Goal: Information Seeking & Learning: Compare options

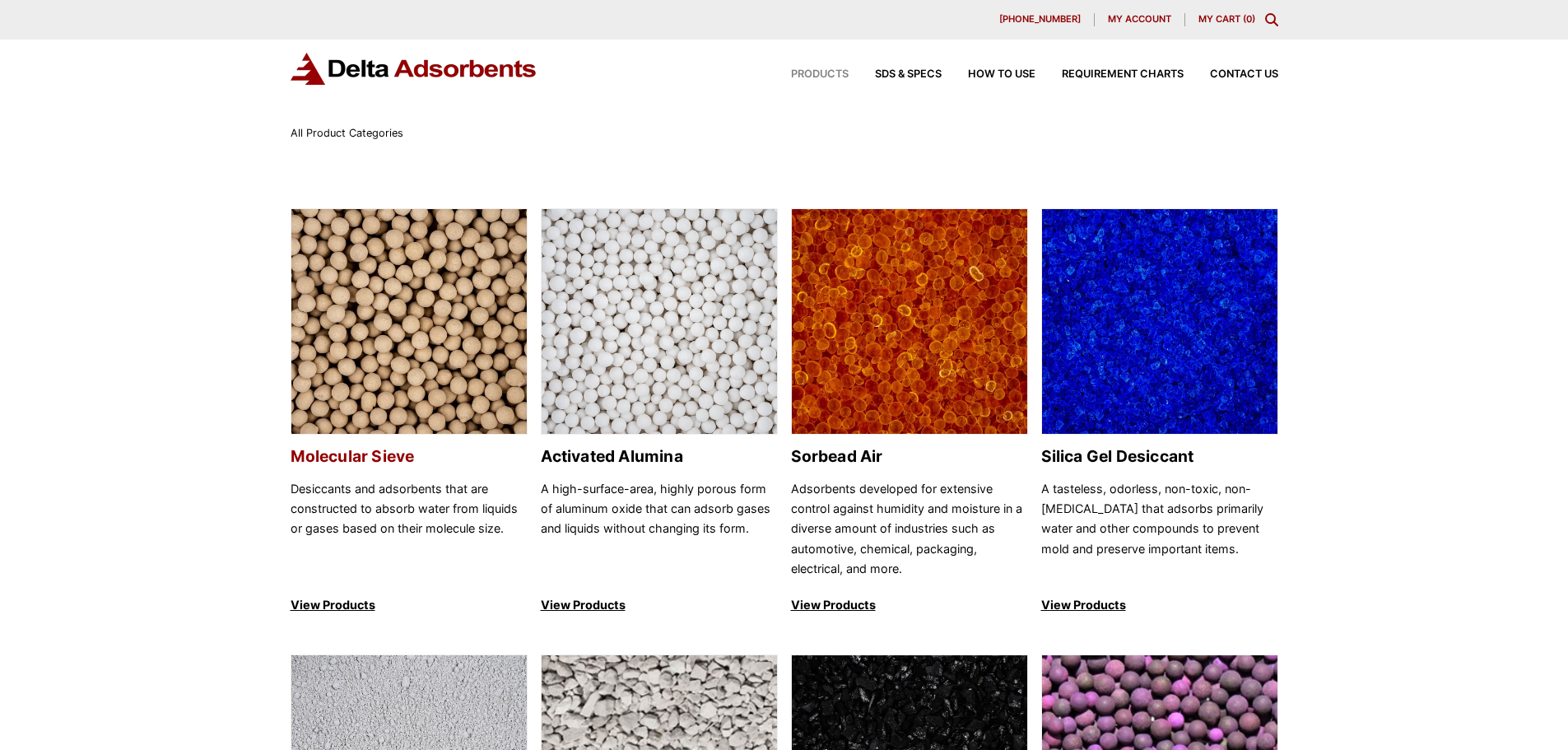
click at [414, 357] on img at bounding box center [409, 322] width 236 height 226
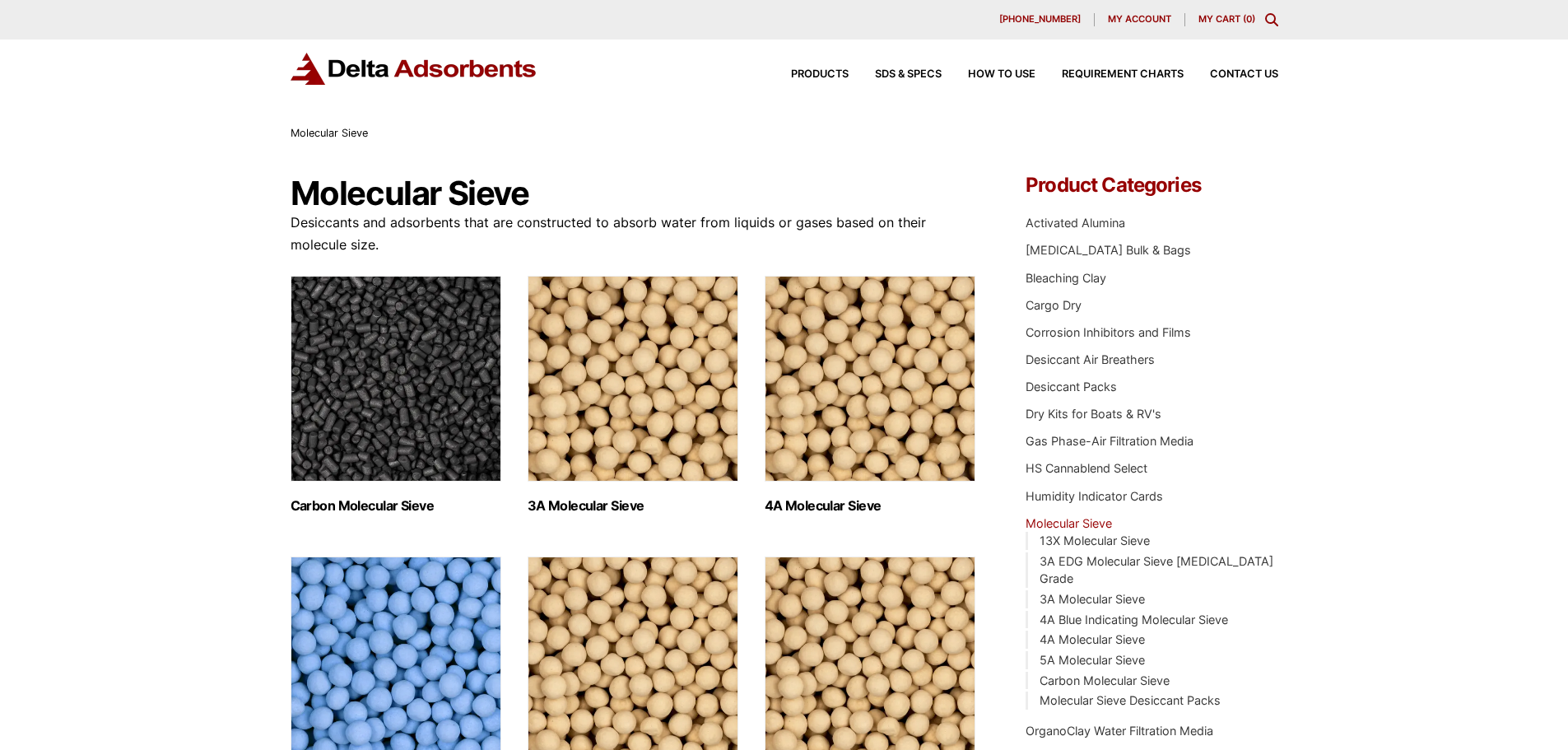
click at [385, 594] on img "Visit product category 4A Blue Indicating Molecular Sieve" at bounding box center [396, 658] width 210 height 206
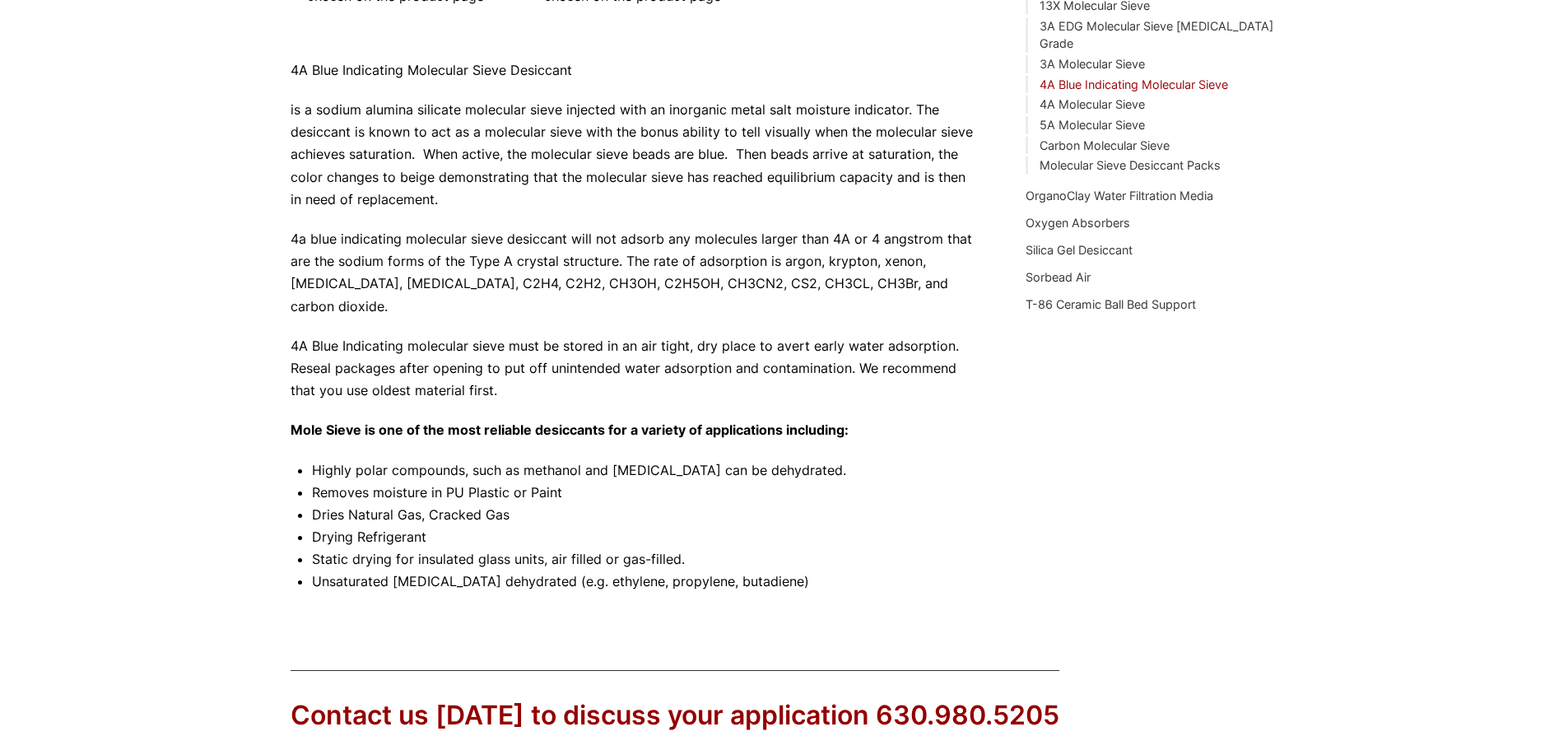
scroll to position [298, 0]
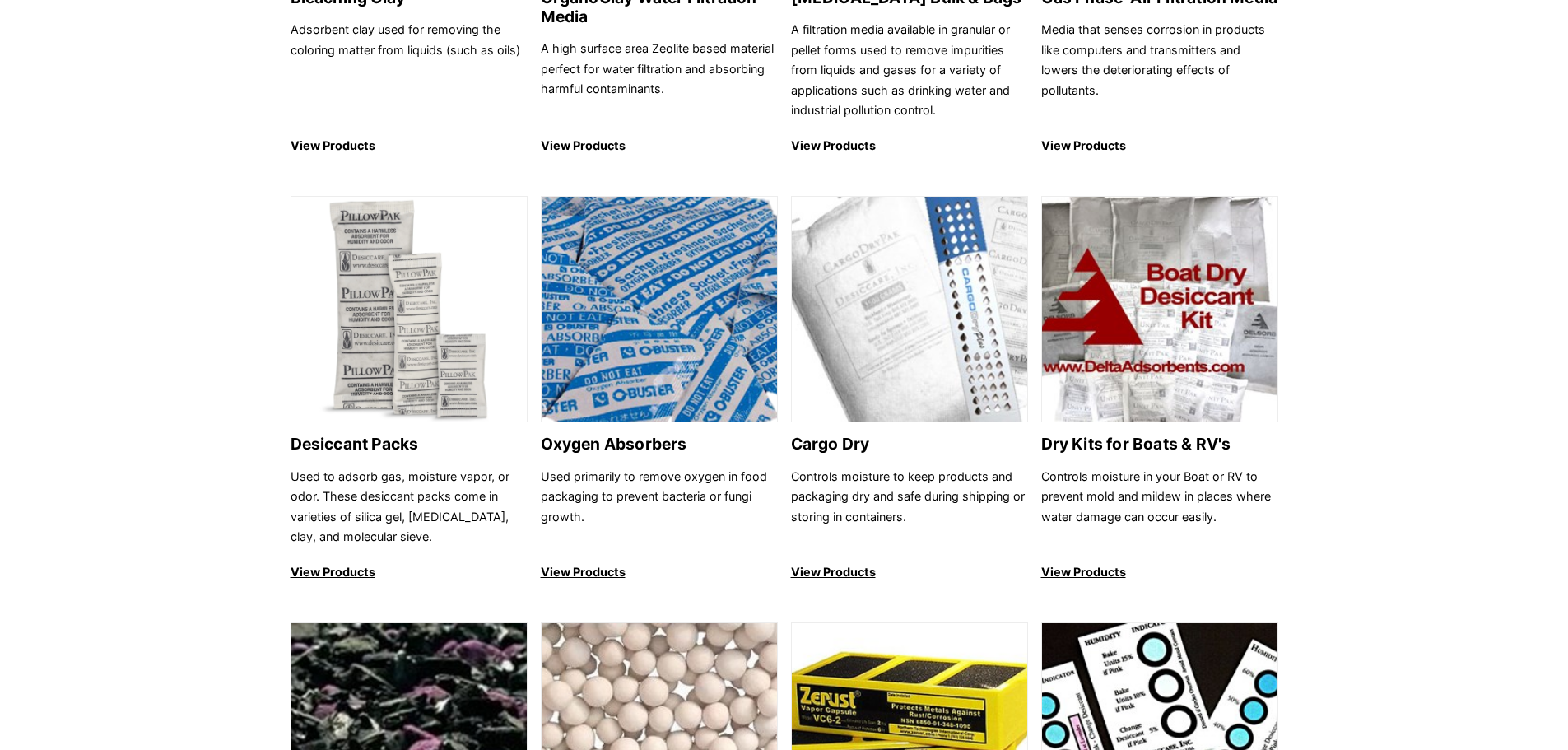
scroll to position [1481, 0]
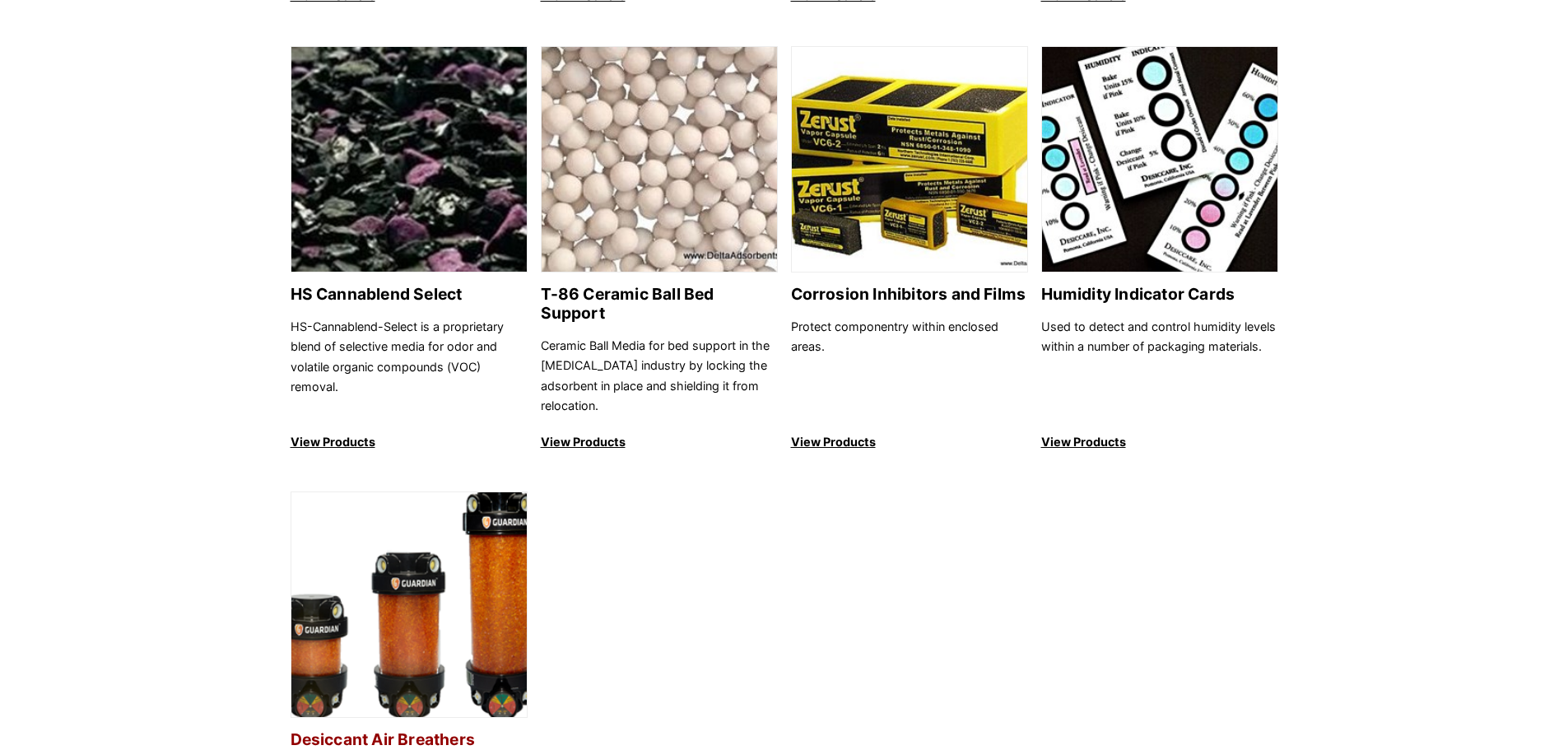
click at [448, 566] on img at bounding box center [409, 605] width 236 height 226
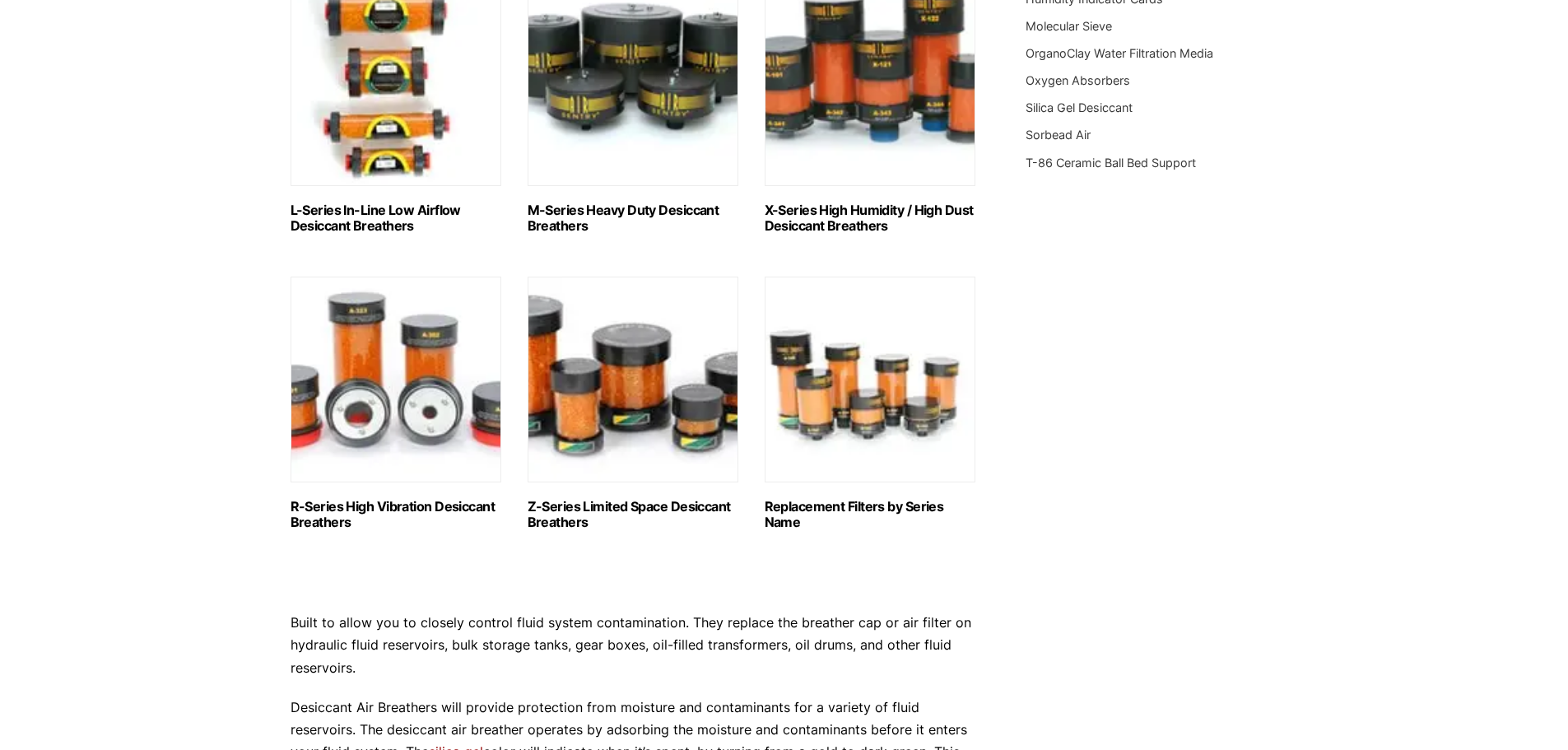
scroll to position [905, 0]
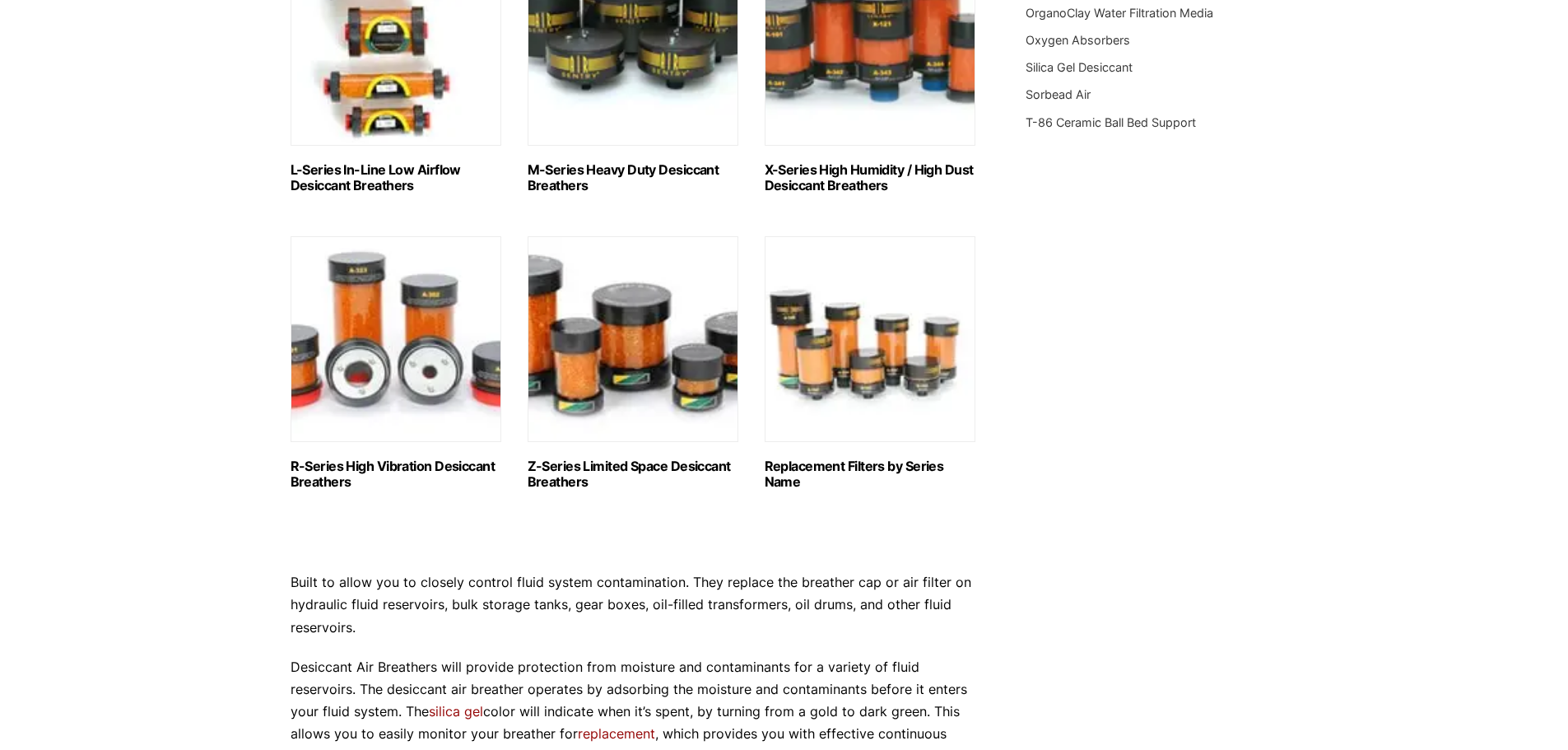
click at [382, 101] on img "Visit product category L-Series In-Line Low Airflow Desiccant Breathers" at bounding box center [396, 42] width 210 height 206
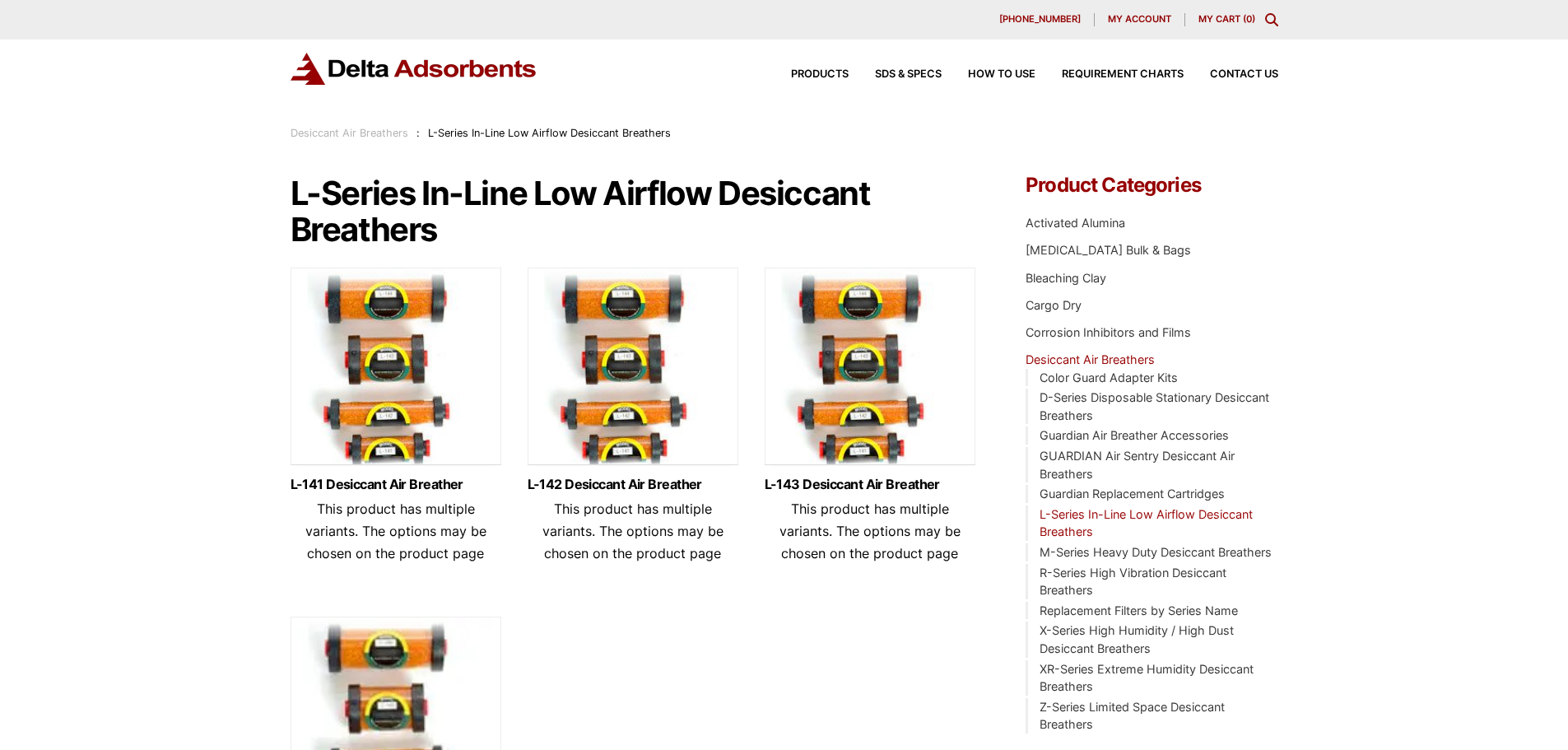
click at [396, 357] on img at bounding box center [396, 370] width 210 height 206
click at [605, 365] on img at bounding box center [632, 370] width 210 height 206
click at [860, 374] on img at bounding box center [870, 370] width 210 height 206
click at [365, 670] on img at bounding box center [396, 718] width 210 height 206
click at [864, 371] on img at bounding box center [870, 370] width 210 height 206
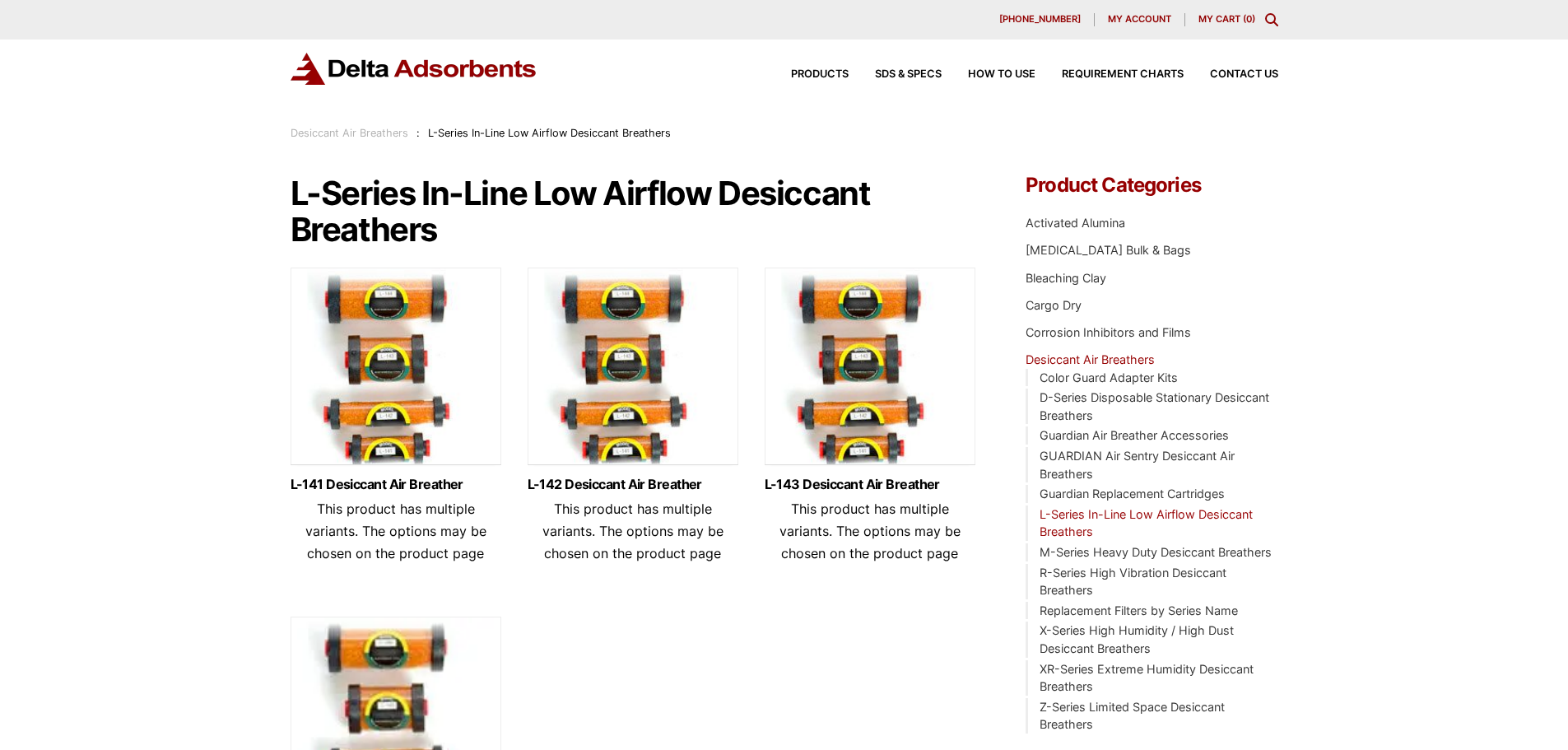
click at [416, 368] on img at bounding box center [396, 370] width 210 height 206
click at [645, 409] on img at bounding box center [632, 370] width 210 height 206
click at [860, 362] on img at bounding box center [870, 370] width 210 height 206
click at [426, 646] on img at bounding box center [396, 718] width 210 height 206
click at [859, 432] on img at bounding box center [870, 370] width 210 height 206
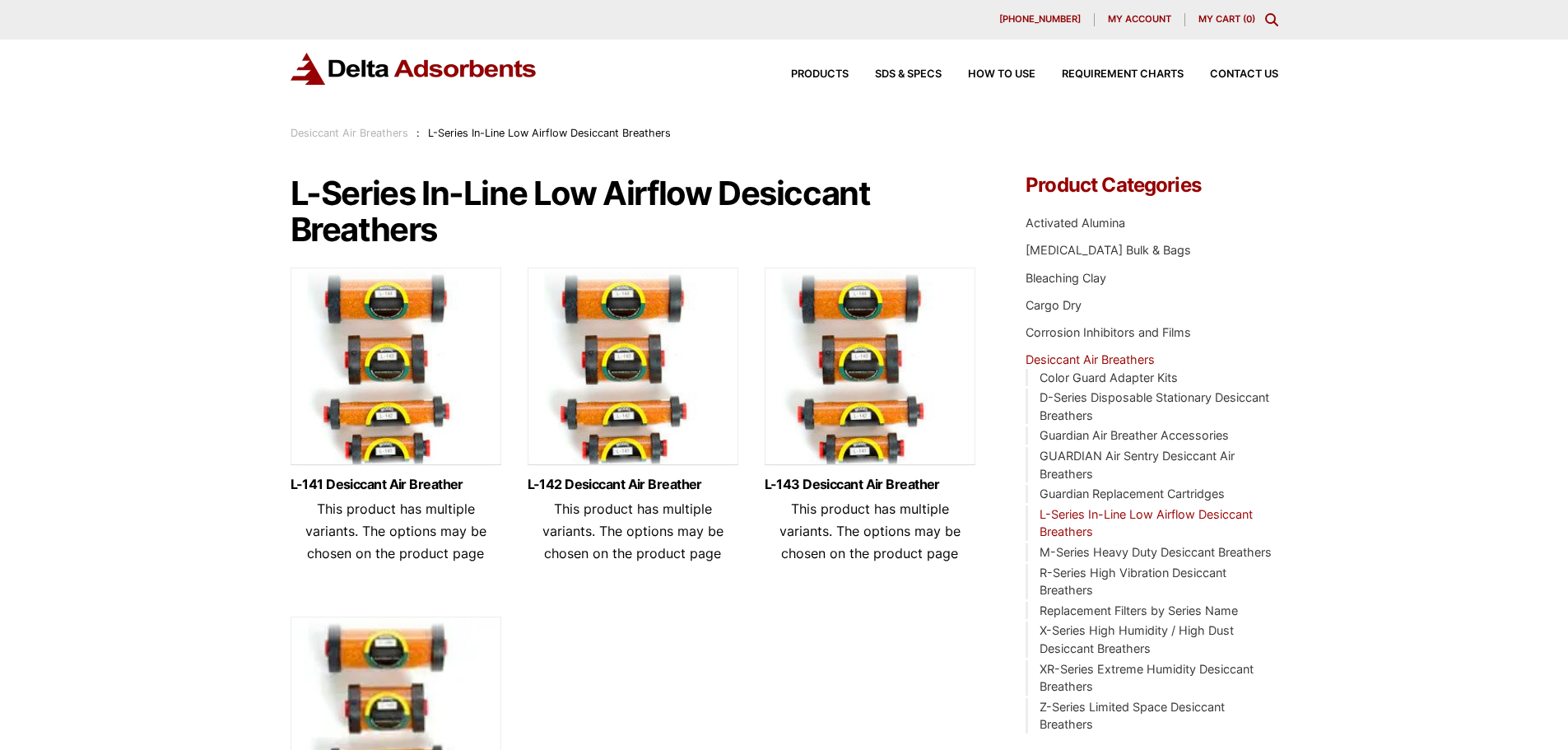
click at [598, 301] on img at bounding box center [632, 370] width 210 height 206
click at [380, 344] on img at bounding box center [396, 370] width 210 height 206
click at [595, 349] on img at bounding box center [632, 370] width 210 height 206
click at [862, 335] on img at bounding box center [870, 370] width 210 height 206
click at [350, 616] on img at bounding box center [396, 718] width 210 height 206
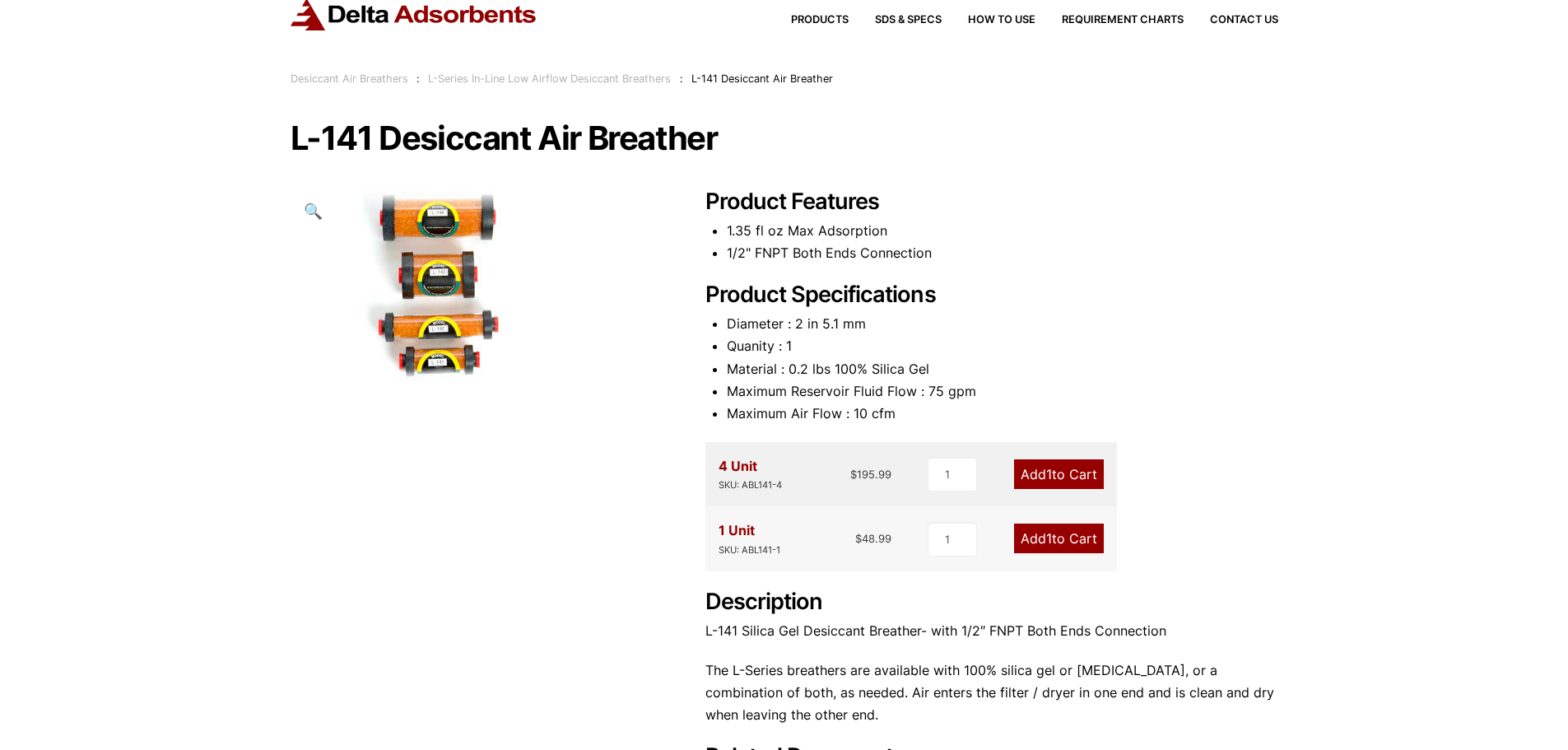
scroll to position [82, 0]
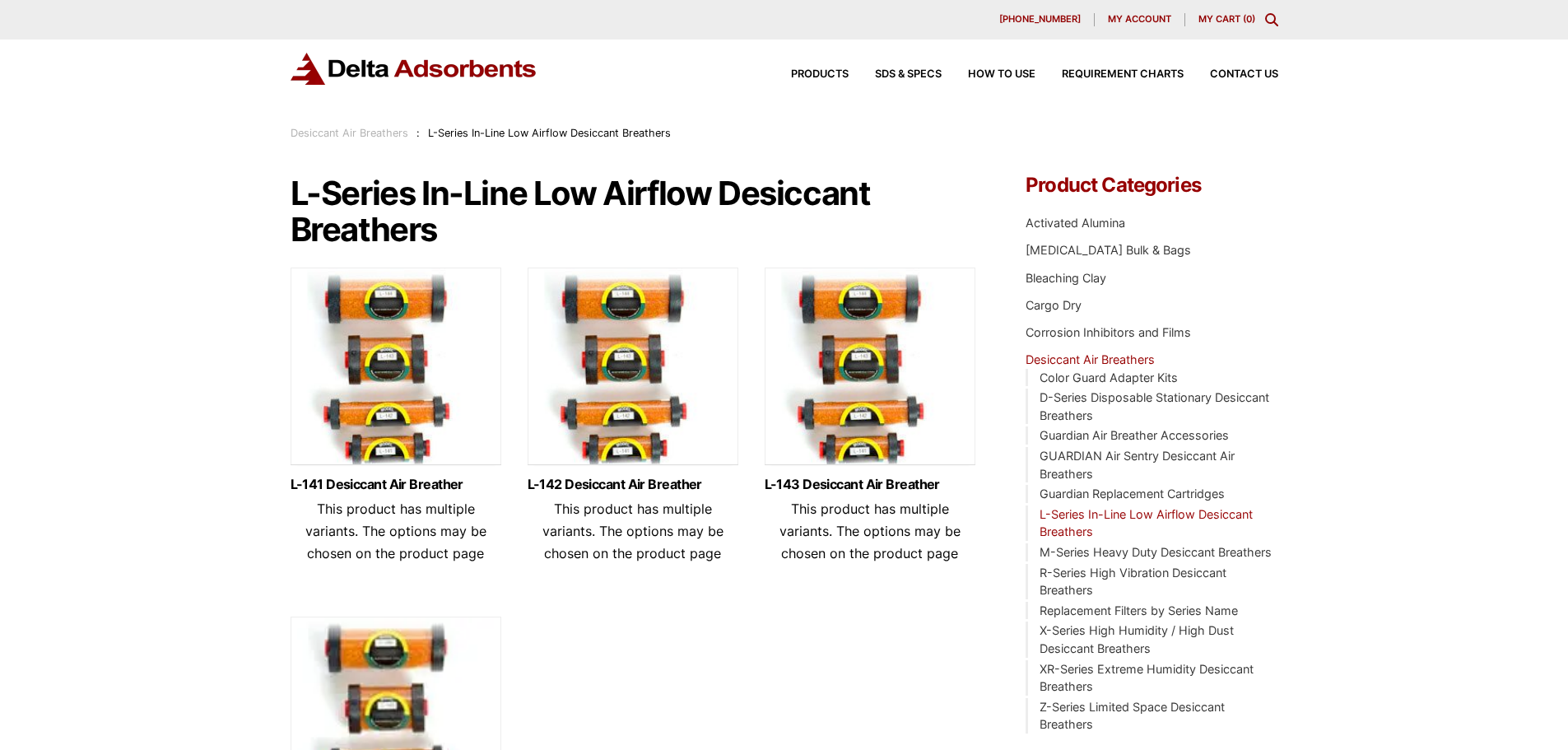
click at [363, 370] on img at bounding box center [396, 370] width 210 height 206
click at [625, 357] on img at bounding box center [632, 370] width 210 height 206
click at [836, 365] on img at bounding box center [870, 370] width 210 height 206
click at [426, 669] on img at bounding box center [396, 718] width 210 height 206
